Goal: Task Accomplishment & Management: Use online tool/utility

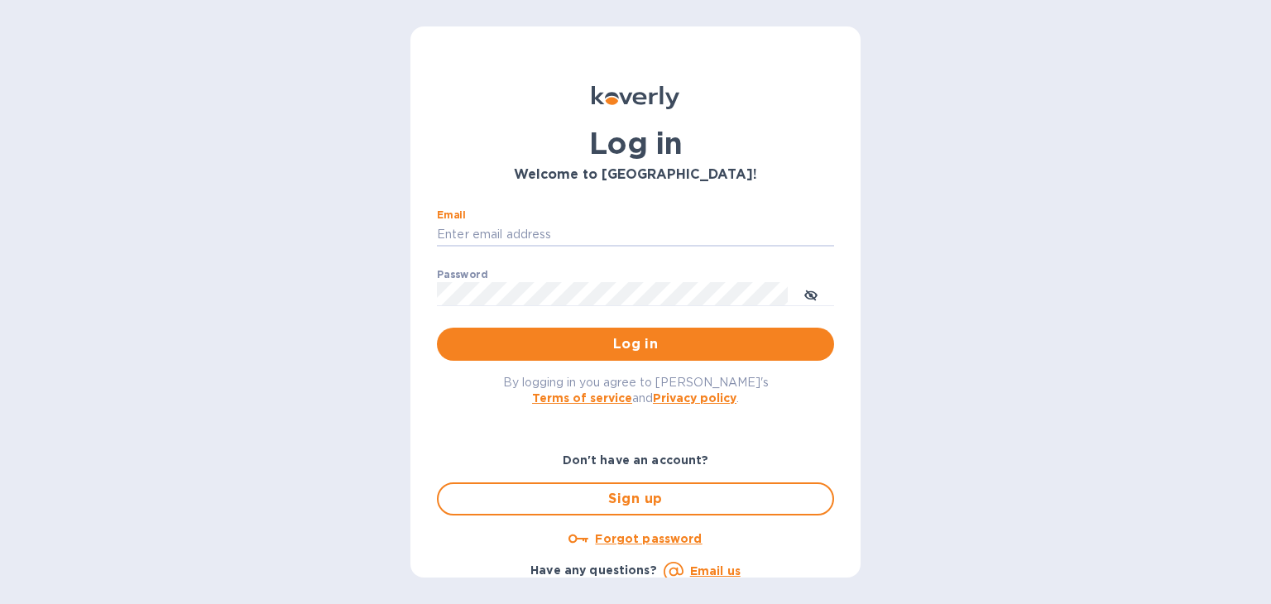
click at [554, 292] on div "Email ​ Password ​ Log in" at bounding box center [635, 285] width 397 height 152
type input "steven@wmcross.com"
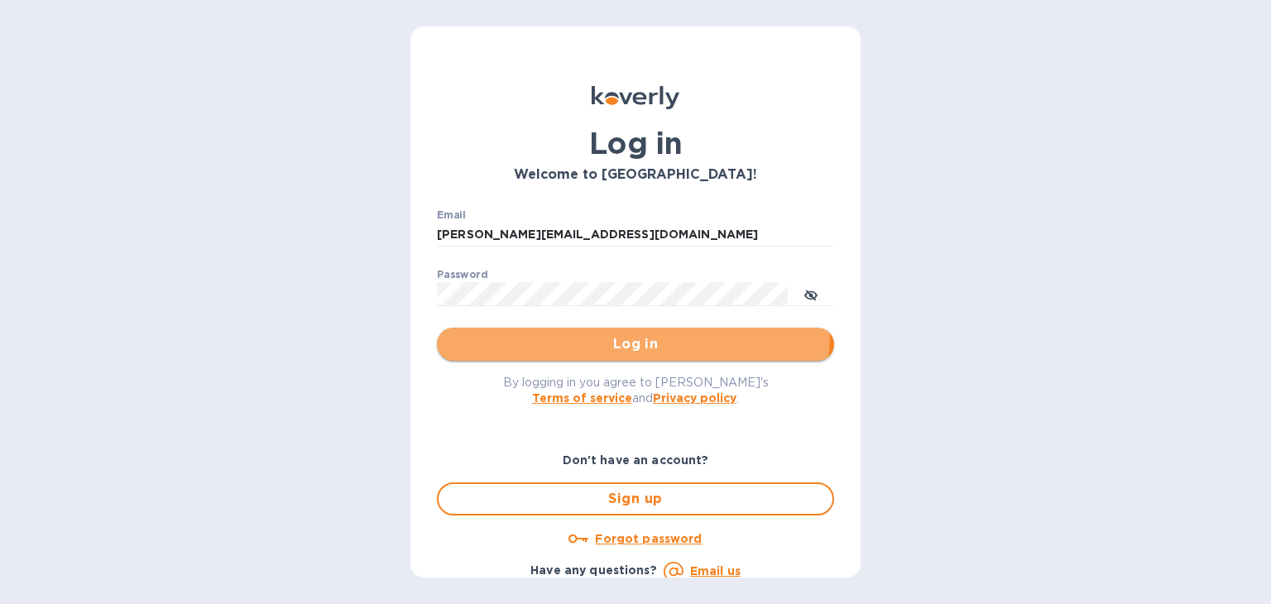
click at [590, 332] on button "Log in" at bounding box center [635, 344] width 397 height 33
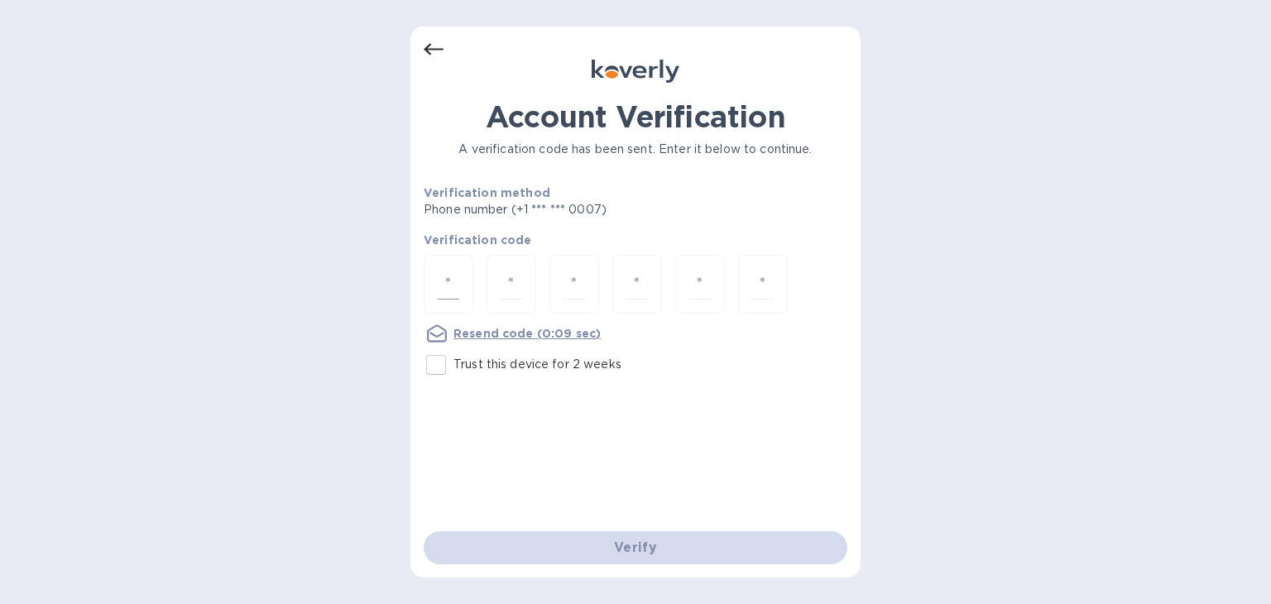
click at [430, 286] on div at bounding box center [449, 284] width 50 height 59
type input "2"
type input "9"
type input "3"
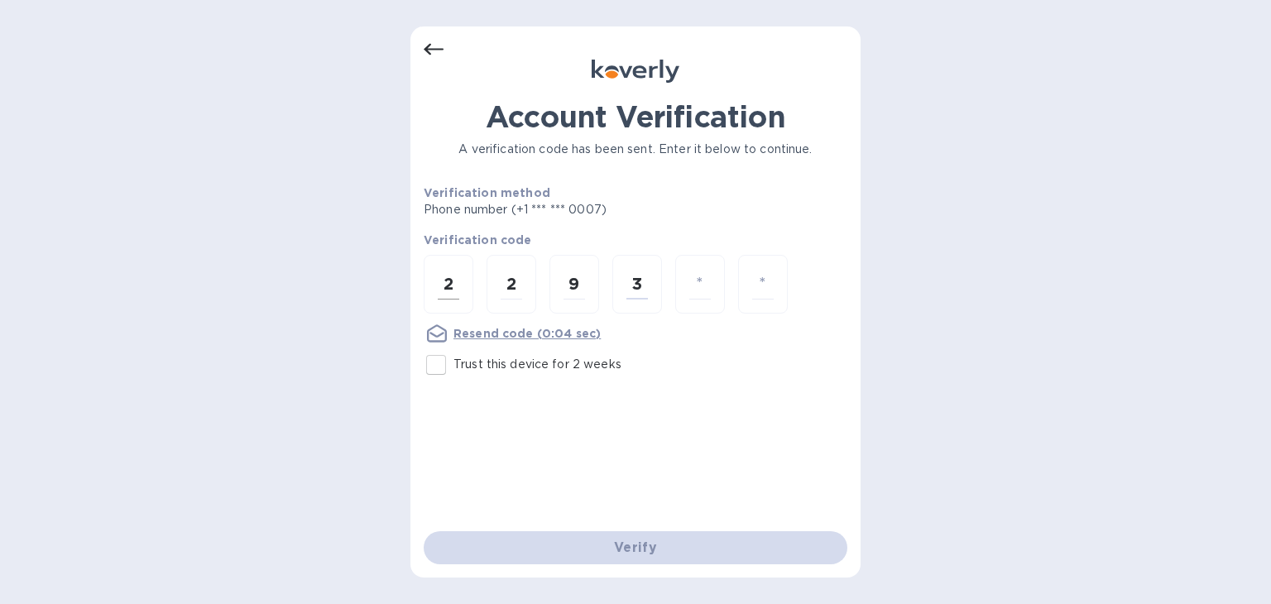
type input "1"
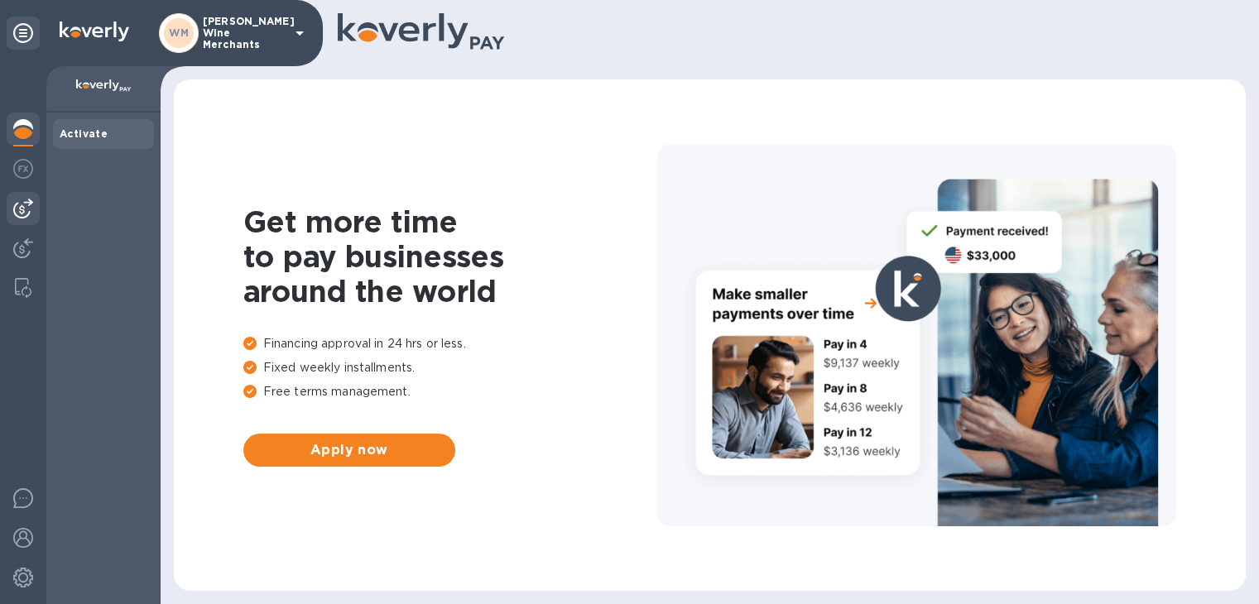
click at [14, 203] on img at bounding box center [23, 209] width 20 height 20
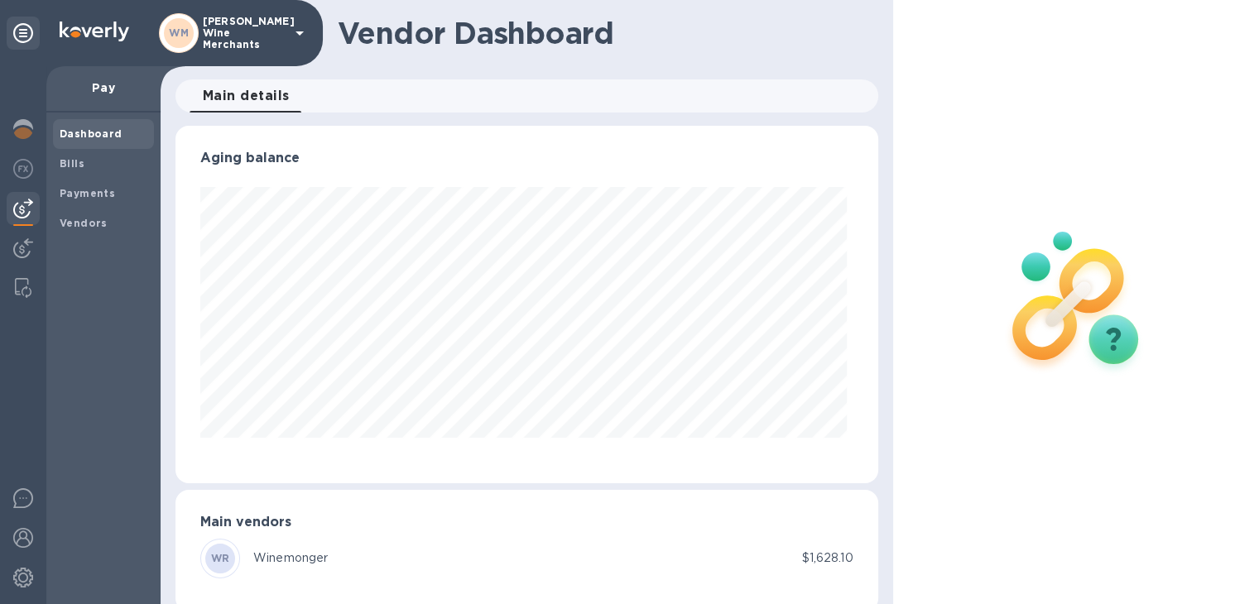
scroll to position [357, 695]
click at [70, 158] on b "Bills" at bounding box center [72, 163] width 25 height 12
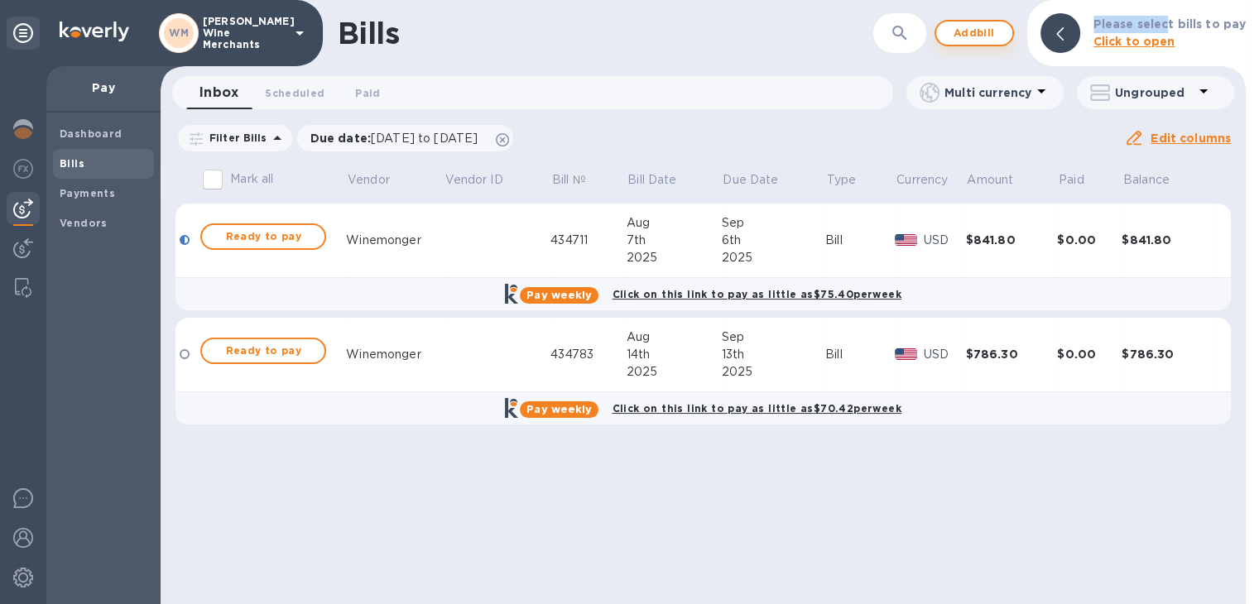
drag, startPoint x: 1171, startPoint y: 27, endPoint x: 991, endPoint y: 34, distance: 179.7
click at [991, 34] on div "Bills ​ Add bill Please select bills to pay Click to open" at bounding box center [703, 33] width 1085 height 66
click at [991, 34] on span "Add bill" at bounding box center [974, 33] width 50 height 20
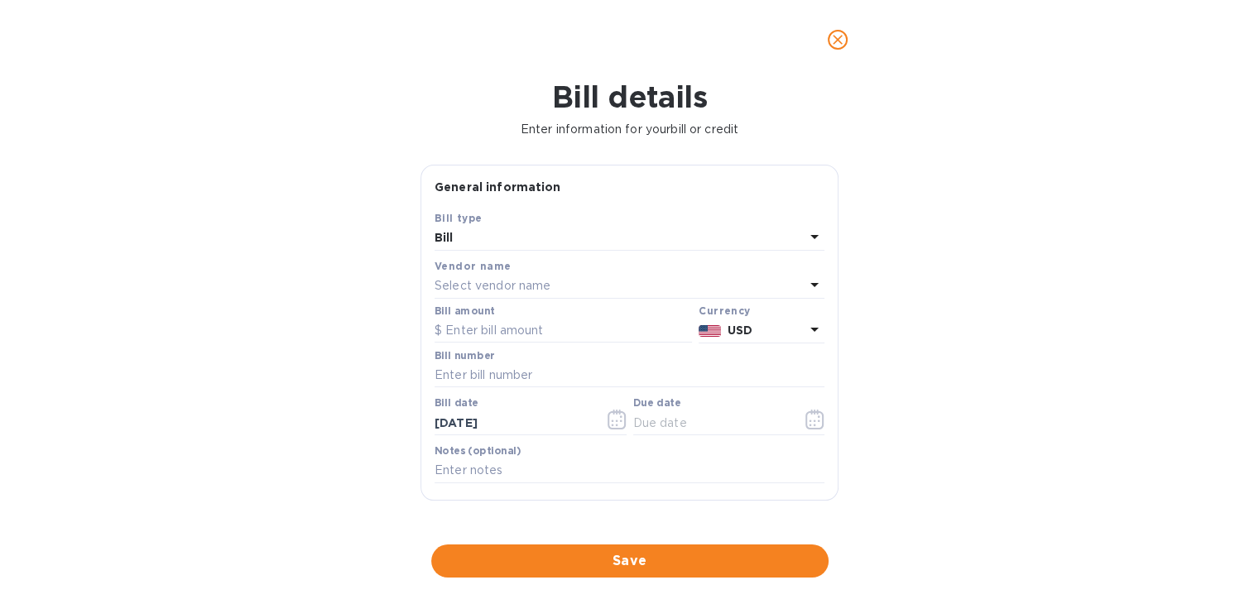
click at [537, 284] on p "Select vendor name" at bounding box center [492, 285] width 116 height 17
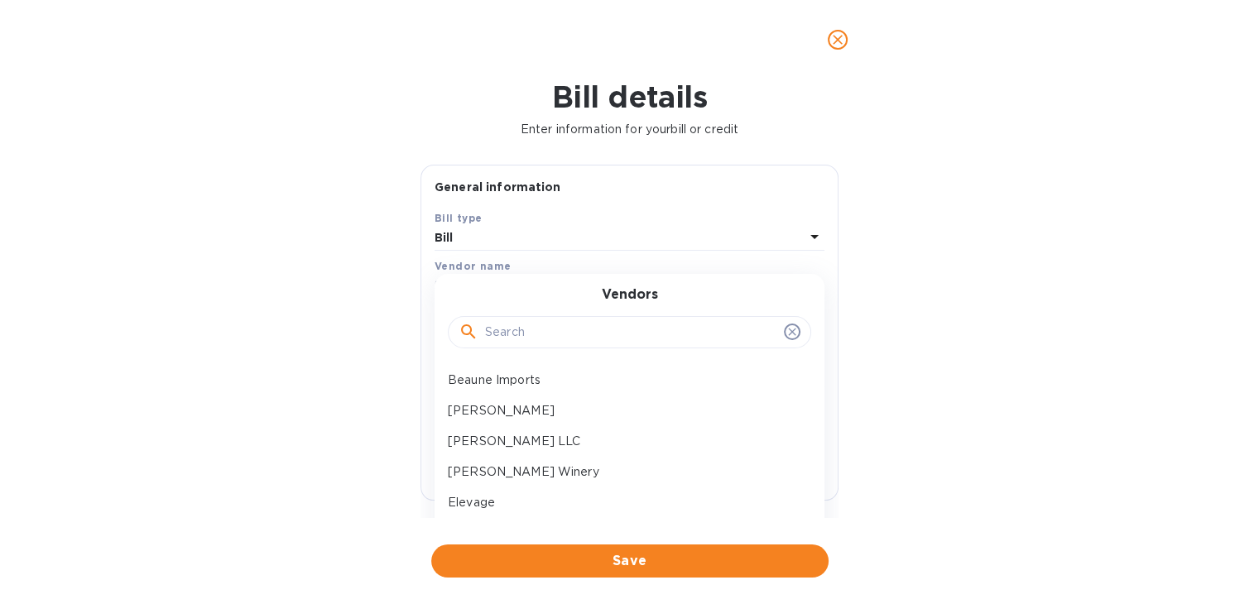
click at [528, 343] on input "text" at bounding box center [631, 332] width 292 height 25
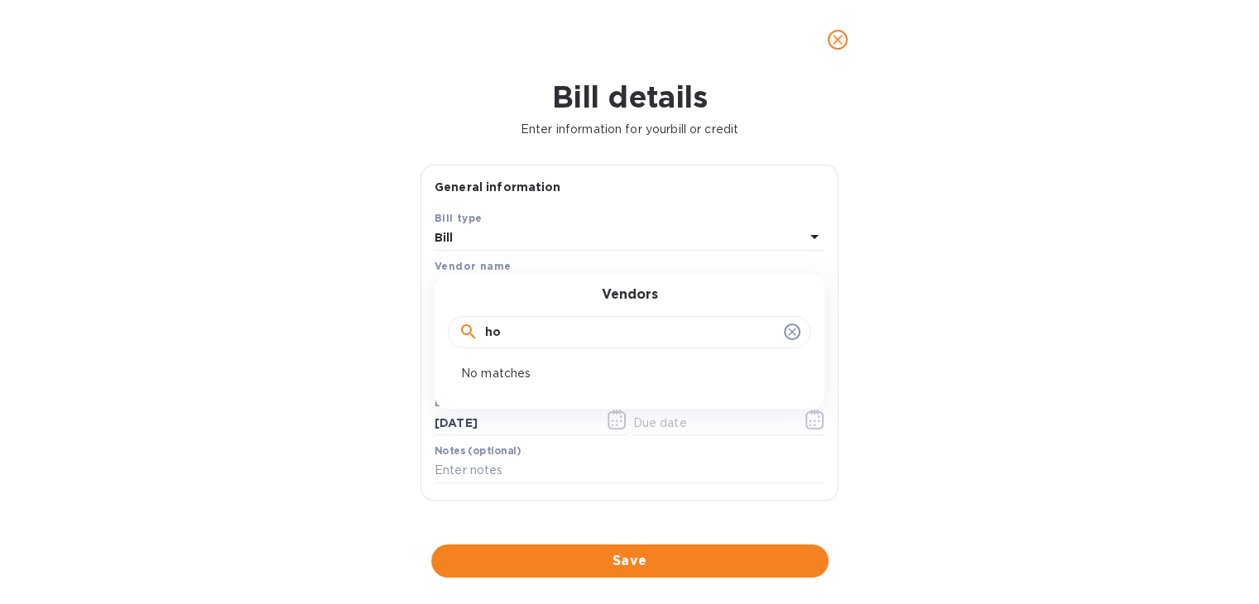
type input "h"
